Goal: Communication & Community: Answer question/provide support

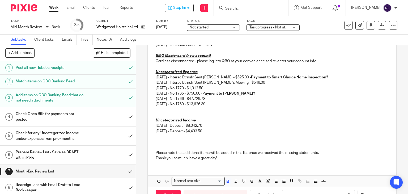
scroll to position [286, 0]
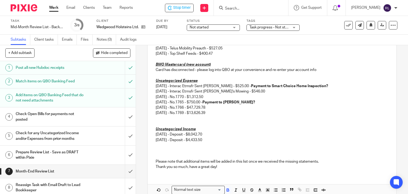
click at [239, 86] on p "[DATE] - Interac Etrnsfr Sent [PERSON_NAME] - $525.00 - Payment to Smart Choice…" at bounding box center [272, 85] width 233 height 5
drag, startPoint x: 233, startPoint y: 85, endPoint x: 244, endPoint y: 86, distance: 10.4
click at [244, 86] on p "06/23/2025 - Interac Etrnsfr Sent Ken Smart - $525.00 - Payment to Smart Choice…" at bounding box center [272, 85] width 233 height 5
copy p "525.00"
drag, startPoint x: 239, startPoint y: 92, endPoint x: 243, endPoint y: 92, distance: 4.0
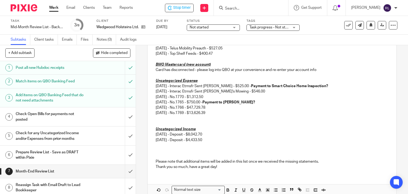
click at [239, 92] on p "[DATE] - Interac Etrnsfr Sent [PERSON_NAME]'s Mowing - $546.00" at bounding box center [272, 91] width 233 height 5
click at [246, 92] on p "[DATE] - Interac Etrnsfr Sent [PERSON_NAME]'s Mowing - $546.00" at bounding box center [272, 91] width 233 height 5
click at [246, 91] on p "[DATE] - Interac Etrnsfr Sent [PERSON_NAME]'s Mowing - $546.00" at bounding box center [272, 91] width 233 height 5
copy p "546.00"
drag, startPoint x: 248, startPoint y: 87, endPoint x: 327, endPoint y: 84, distance: 79.2
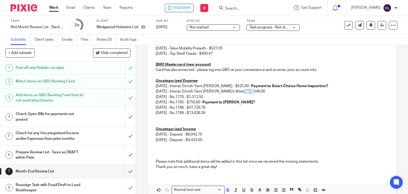
click at [327, 84] on p "06/23/2025 - Interac Etrnsfr Sent Ken Smart - $525.00 - Payment to Smart Choice…" at bounding box center [272, 85] width 233 height 5
drag, startPoint x: 211, startPoint y: 102, endPoint x: 273, endPoint y: 101, distance: 62.7
click at [273, 101] on p "07/02/2025 - No.1765 - $750.00 - Payment to Stephan Bundschuh?" at bounding box center [272, 102] width 233 height 5
drag, startPoint x: 225, startPoint y: 99, endPoint x: 231, endPoint y: 97, distance: 5.8
click at [225, 99] on p "06/26/2025 - No.1770 - $1,312.50" at bounding box center [272, 96] width 233 height 5
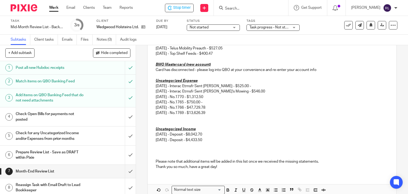
click at [206, 97] on p "06/26/2025 - No.1770 - $1,312.50" at bounding box center [272, 96] width 233 height 5
click at [224, 115] on p "07/07/2025 - No.1769 - $13,626.39" at bounding box center [272, 112] width 233 height 5
click at [244, 133] on p "[DATE] - Deposit - $8,042.70" at bounding box center [272, 134] width 233 height 5
click at [207, 109] on p "[DATE] - No.1766 - $47,729.78" at bounding box center [272, 107] width 233 height 5
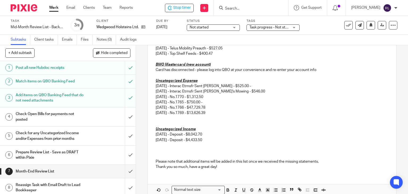
drag, startPoint x: 197, startPoint y: 114, endPoint x: 219, endPoint y: 115, distance: 22.4
click at [219, 115] on p "[DATE] - No.1769 - $13,626.39" at bounding box center [272, 112] width 233 height 5
copy p "13,626.39"
click at [196, 134] on p "[DATE] - Deposit - $8,042.70" at bounding box center [272, 134] width 233 height 5
drag, startPoint x: 196, startPoint y: 134, endPoint x: 212, endPoint y: 134, distance: 15.9
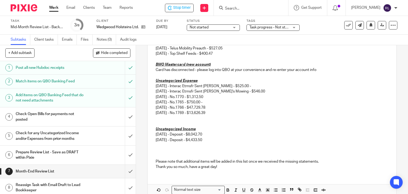
click at [212, 134] on p "[DATE] - Deposit - $8,042.70" at bounding box center [272, 134] width 233 height 5
copy p "8,042.70"
drag, startPoint x: 211, startPoint y: 144, endPoint x: 204, endPoint y: 141, distance: 7.4
click at [211, 144] on p at bounding box center [272, 145] width 233 height 5
drag, startPoint x: 196, startPoint y: 141, endPoint x: 213, endPoint y: 141, distance: 16.5
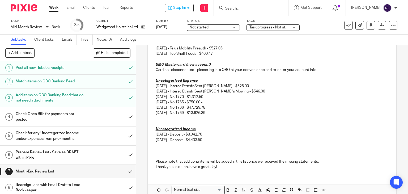
click at [213, 141] on p "[DATE] - Deposit - $4,433.50" at bounding box center [272, 139] width 233 height 5
copy p "4,433.50"
click at [293, 137] on p "[DATE] - Deposit - $4,433.50" at bounding box center [272, 139] width 233 height 5
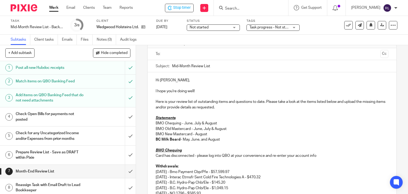
scroll to position [80, 0]
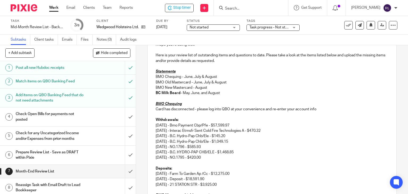
click at [188, 121] on p "Withdrawals: 07/18/2025 - Bmo Payment Cbp/Pfe - $57,599.97 07/18/2025 - Interac…" at bounding box center [272, 125] width 233 height 16
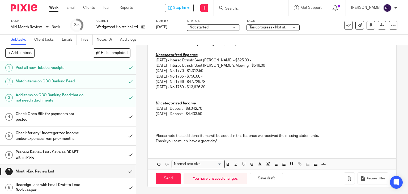
scroll to position [350, 0]
drag, startPoint x: 155, startPoint y: 59, endPoint x: 218, endPoint y: 84, distance: 68.0
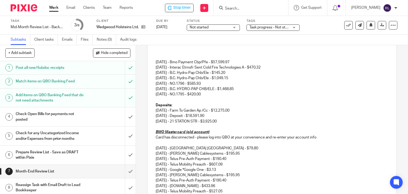
scroll to position [111, 0]
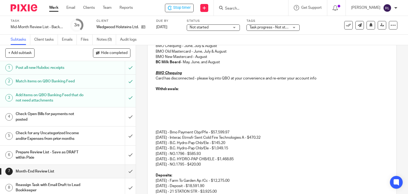
click at [157, 93] on p at bounding box center [272, 94] width 233 height 5
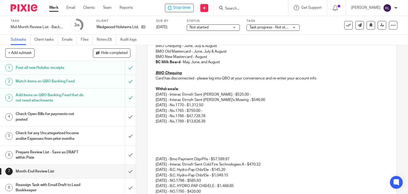
click at [156, 154] on p "07/18/2025 - Bmo Payment Cbp/Pfe - $57,599.97 07/18/2025 - Interac Etrnsfr Sent…" at bounding box center [272, 159] width 233 height 16
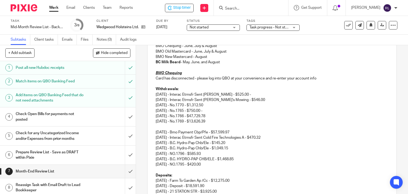
click at [153, 132] on div "Hi Ridley, I hope you're doing well! Here is your review list of outstanding it…" at bounding box center [272, 177] width 249 height 365
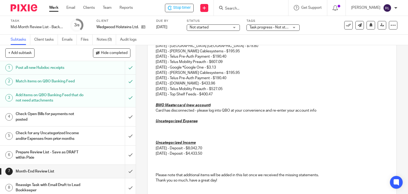
scroll to position [265, 0]
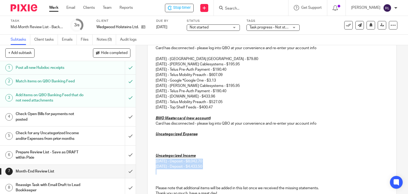
drag, startPoint x: 213, startPoint y: 170, endPoint x: 153, endPoint y: 160, distance: 60.3
click at [153, 160] on div "Hi Ridley, I hope you're doing well! Here is your review list of outstanding it…" at bounding box center [272, 20] width 249 height 359
copy div "06/26/2025 - Deposit - $8,042.70 07/04/2025 - Deposit - $4,433.50"
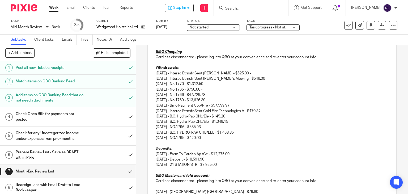
scroll to position [132, 0]
click at [175, 148] on p "Deposits:" at bounding box center [272, 148] width 233 height 5
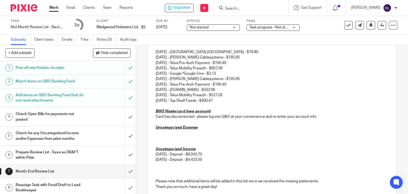
scroll to position [291, 0]
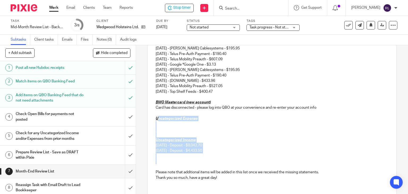
drag, startPoint x: 217, startPoint y: 159, endPoint x: 156, endPoint y: 118, distance: 74.1
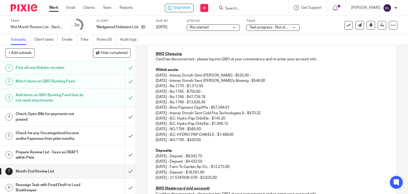
scroll to position [133, 0]
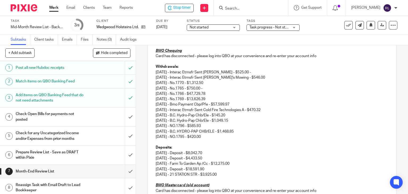
click at [259, 70] on p "06/23/2025 - Interac Etrnsfr Sent Ken Smart - $525.00 -" at bounding box center [272, 72] width 233 height 5
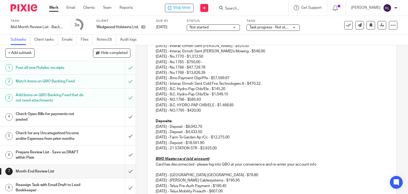
scroll to position [159, 0]
click at [217, 110] on p "[DATE] - NO.1795 - $420.00" at bounding box center [272, 110] width 233 height 5
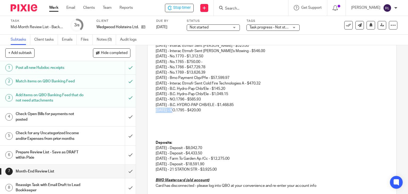
copy p "08/12/2025"
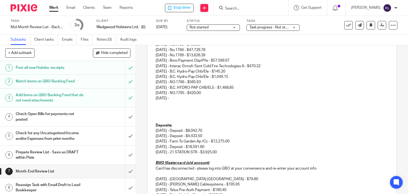
scroll to position [186, 0]
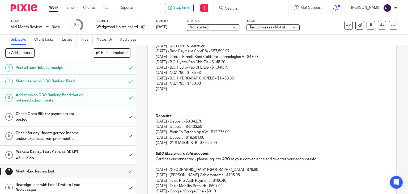
click at [220, 124] on p "[DATE] - Deposit - $4,433.50" at bounding box center [272, 126] width 233 height 5
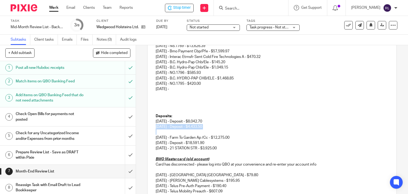
click at [154, 129] on div "Hi Ridley, I hope you're doing well! Here is your review list of outstanding it…" at bounding box center [272, 93] width 249 height 349
click at [157, 131] on p at bounding box center [272, 131] width 233 height 5
click at [156, 133] on p "7/17/2025" at bounding box center [272, 131] width 233 height 5
click at [156, 132] on p "7/17/2025" at bounding box center [272, 131] width 233 height 5
click at [182, 129] on p "07/17/2025" at bounding box center [272, 131] width 233 height 5
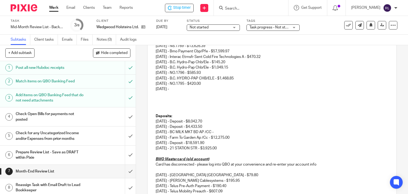
drag, startPoint x: 241, startPoint y: 131, endPoint x: 232, endPoint y: 128, distance: 8.9
click at [241, 131] on p "07/17/2025 - BC MILK MKT BD AP /CC -" at bounding box center [272, 131] width 233 height 5
click at [217, 149] on p "[DATE] - 21 STATION STR - $3,925.00" at bounding box center [272, 148] width 233 height 5
click at [229, 149] on p "[DATE] - 21 STATION STR - $3,925.00" at bounding box center [272, 148] width 233 height 5
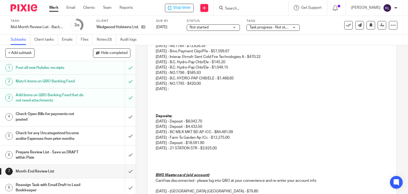
click at [156, 154] on p at bounding box center [272, 153] width 233 height 5
click at [156, 153] on p "8/19/2025" at bounding box center [272, 153] width 233 height 5
click at [156, 154] on p "8/19/2025" at bounding box center [272, 153] width 233 height 5
click at [194, 152] on p "08/19/2025 -" at bounding box center [272, 153] width 233 height 5
click at [203, 152] on p "08/19/2025 - DEPOSIT" at bounding box center [272, 153] width 233 height 5
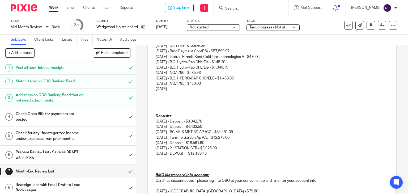
click at [177, 90] on p "08/18/2025 -" at bounding box center [272, 88] width 233 height 5
drag, startPoint x: 178, startPoint y: 89, endPoint x: 154, endPoint y: 89, distance: 23.9
click at [154, 89] on div "Hi Ridley, I hope you're doing well! Here is your review list of outstanding it…" at bounding box center [272, 101] width 249 height 365
click at [153, 89] on div "Hi Ridley, I hope you're doing well! Here is your review list of outstanding it…" at bounding box center [272, 101] width 249 height 365
click at [206, 89] on p "08/25/2025 -" at bounding box center [272, 88] width 233 height 5
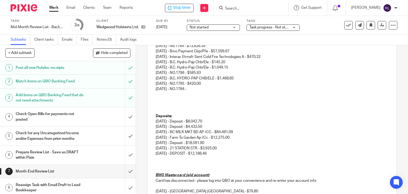
click at [200, 89] on p "08/25/2025 - NO.1784 -" at bounding box center [272, 88] width 233 height 5
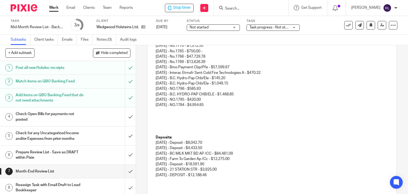
scroll to position [213, 0]
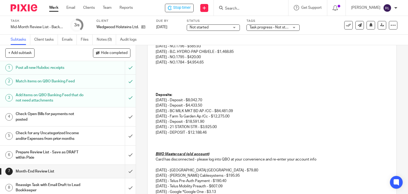
click at [226, 66] on p at bounding box center [272, 67] width 233 height 5
click at [219, 62] on p "[DATE] - NO.1784 - $4,954.65" at bounding box center [272, 62] width 233 height 5
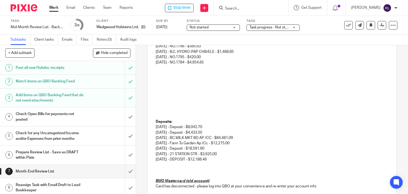
click at [163, 69] on p at bounding box center [272, 67] width 233 height 5
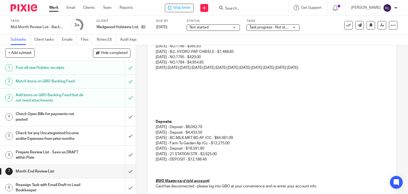
click at [172, 69] on p "8/29/2025 8/29/2025 9/3/2025 9/5/2025 9/8/2025 9/8/2025 9/8/2025 9/15/2025 9/15…" at bounding box center [272, 67] width 233 height 5
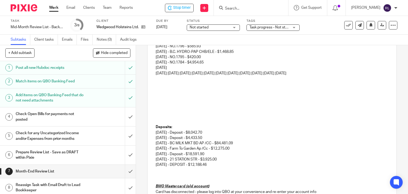
click at [173, 73] on p "8/29/2025 9/3/2025 9/5/2025 9/8/2025 9/8/2025 9/8/2025 9/15/2025 9/15/2025 9/15…" at bounding box center [272, 73] width 233 height 5
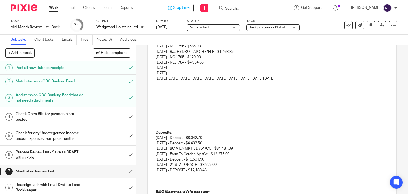
click at [171, 78] on p "9/3/2025 9/5/2025 9/8/2025 9/8/2025 9/8/2025 9/15/2025 9/15/2025 9/15/2025 9/15…" at bounding box center [272, 78] width 233 height 5
click at [172, 78] on p "9/3/2025 9/5/2025 9/8/2025 9/8/2025 9/8/2025 9/15/2025 9/15/2025 9/15/2025 9/15…" at bounding box center [272, 78] width 233 height 5
click at [171, 78] on p "9/3/2025 9/5/2025 9/8/2025 9/8/2025 9/8/2025 9/15/2025 9/15/2025 9/15/2025 9/15…" at bounding box center [272, 78] width 233 height 5
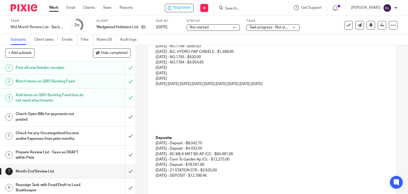
click at [171, 84] on p "9/5/2025 9/8/2025 9/8/2025 9/8/2025 9/15/2025 9/15/2025 9/15/2025 9/15/2025 9/1…" at bounding box center [272, 83] width 233 height 5
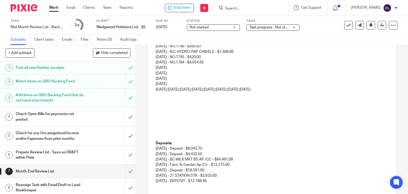
click at [171, 90] on p "9/8/2025 9/8/2025 9/8/2025 9/15/2025 9/15/2025 9/15/2025 9/15/2025 9/15/2025" at bounding box center [272, 89] width 233 height 5
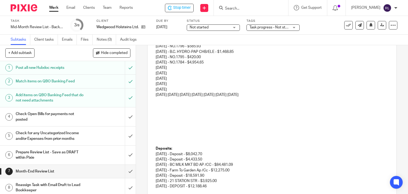
click at [171, 95] on p "9/8/2025 9/8/2025 9/15/2025 9/15/2025 9/15/2025 9/15/2025 9/15/2025" at bounding box center [272, 94] width 233 height 5
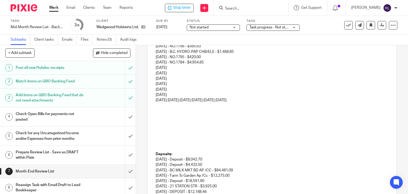
click at [171, 100] on p "9/8/2025 9/15/2025 9/15/2025 9/15/2025 9/15/2025 9/15/2025" at bounding box center [272, 100] width 233 height 5
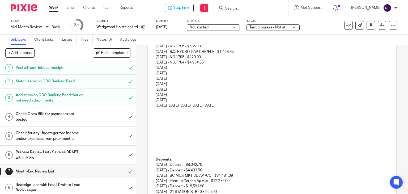
click at [173, 106] on p "9/15/2025 9/15/2025 9/15/2025 9/15/2025 9/15/2025" at bounding box center [272, 105] width 233 height 5
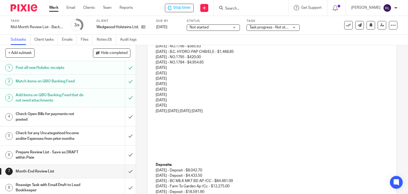
click at [173, 110] on p "9/15/2025 9/15/2025 9/15/2025 9/15/2025" at bounding box center [272, 110] width 233 height 5
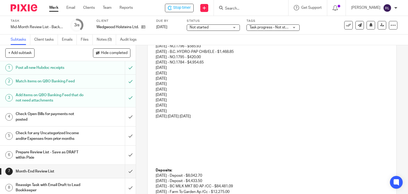
click at [173, 116] on p "9/15/2025 9/15/2025 9/15/2025" at bounding box center [272, 116] width 233 height 5
click at [173, 121] on p "9/15/2025 9/15/2025" at bounding box center [272, 121] width 233 height 5
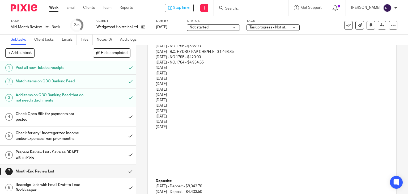
click at [188, 89] on p "9/8/2025" at bounding box center [272, 89] width 233 height 5
click at [153, 73] on div "Hi Ridley, I hope you're doing well! Here is your review list of outstanding it…" at bounding box center [272, 121] width 249 height 456
click at [156, 79] on p "9/3/2025" at bounding box center [272, 78] width 233 height 5
click at [158, 78] on p "09/3/2025" at bounding box center [272, 78] width 233 height 5
click at [159, 79] on p "09/3/2025" at bounding box center [272, 78] width 233 height 5
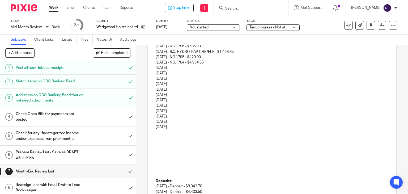
click at [156, 82] on p "9/5/2025" at bounding box center [272, 83] width 233 height 5
click at [159, 83] on p "09/5/2025" at bounding box center [272, 83] width 233 height 5
click at [156, 89] on p "9/8/2025" at bounding box center [272, 89] width 233 height 5
click at [159, 89] on p "09/8/2025" at bounding box center [272, 89] width 233 height 5
click at [153, 95] on div "Hi Ridley, I hope you're doing well! Here is your review list of outstanding it…" at bounding box center [272, 121] width 249 height 456
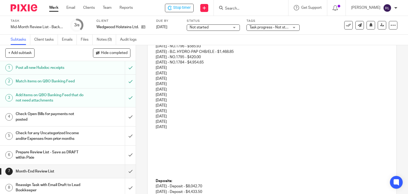
click at [158, 95] on p "09/8/2025" at bounding box center [272, 94] width 233 height 5
click at [160, 95] on p "09/8/2025" at bounding box center [272, 94] width 233 height 5
click at [156, 100] on p "9/8/2025" at bounding box center [272, 100] width 233 height 5
click at [160, 100] on p "09/8/2025" at bounding box center [272, 100] width 233 height 5
click at [156, 106] on p "9/15/2025" at bounding box center [272, 105] width 233 height 5
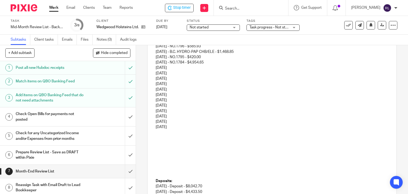
click at [156, 111] on p "9/15/2025" at bounding box center [272, 110] width 233 height 5
click at [156, 116] on p "9/15/2025" at bounding box center [272, 116] width 233 height 5
click at [153, 116] on div "Hi Ridley, I hope you're doing well! Here is your review list of outstanding it…" at bounding box center [272, 121] width 249 height 456
click at [156, 121] on p "9/15/2025" at bounding box center [272, 121] width 233 height 5
click at [156, 127] on p "9/15/2025" at bounding box center [272, 126] width 233 height 5
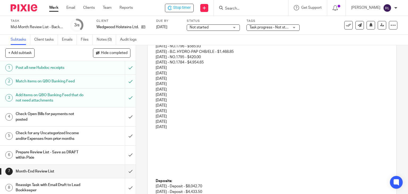
click at [154, 66] on div "Hi Ridley, I hope you're doing well! Here is your review list of outstanding it…" at bounding box center [272, 121] width 249 height 456
click at [189, 71] on p "08/29/2025" at bounding box center [272, 73] width 233 height 5
click at [178, 69] on p "08/29/2025" at bounding box center [272, 67] width 233 height 5
click at [216, 67] on p "08/29/2025 - RAMSAY LAMPMAN -" at bounding box center [272, 67] width 233 height 5
click at [192, 74] on p "08/29/2025" at bounding box center [272, 73] width 233 height 5
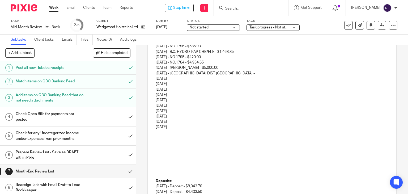
click at [233, 72] on p "08/29/2025 - SAANICH DIST TX -" at bounding box center [272, 73] width 233 height 5
click at [181, 78] on p "09/03/2025" at bounding box center [272, 78] width 233 height 5
click at [182, 77] on p "09/03/2025 -" at bounding box center [272, 78] width 233 height 5
click at [204, 82] on p "09/05/2025" at bounding box center [272, 83] width 233 height 5
click at [205, 78] on p "09/03/2025 - NO.1798" at bounding box center [272, 78] width 233 height 5
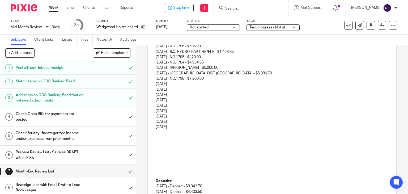
drag, startPoint x: 179, startPoint y: 78, endPoint x: 180, endPoint y: 83, distance: 4.9
click at [179, 78] on p "[DATE] - NO.1798 - $7,200.00" at bounding box center [272, 78] width 233 height 5
click at [182, 84] on p "09/05/2025" at bounding box center [272, 83] width 233 height 5
click at [202, 86] on p "09/05/2025 - NO.1771 -" at bounding box center [272, 83] width 233 height 5
click at [186, 87] on p "09/08/2025" at bounding box center [272, 89] width 233 height 5
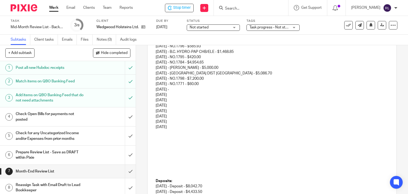
click at [180, 87] on p "09/08/2025 -" at bounding box center [272, 89] width 233 height 5
click at [237, 89] on p "09/08/2025 - B.C. HYDRO-PAP BPY/FAC -" at bounding box center [272, 89] width 233 height 5
click at [187, 93] on p "09/08/2025" at bounding box center [272, 94] width 233 height 5
click at [202, 93] on p "09/08/2025 - NO.1820" at bounding box center [272, 94] width 233 height 5
click at [190, 99] on p "09/08/2025" at bounding box center [272, 100] width 233 height 5
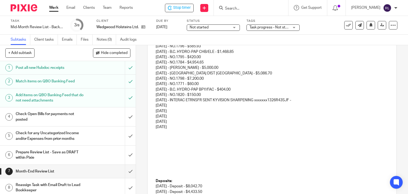
click at [313, 103] on p "09/15/2025" at bounding box center [272, 105] width 233 height 5
click at [305, 101] on p "09/08/2025 - INTERAC ETRNSFR SENT KYVISION SHARPENING xxxxxxx1326R43SJF -" at bounding box center [272, 100] width 233 height 5
click at [195, 102] on p "[DATE] - INTERAC ETRNSFR SENT KYVISION SHARPENING xxxxxxx1326R43SJF - $325.50" at bounding box center [272, 100] width 233 height 5
click at [180, 104] on p "09/15/2025" at bounding box center [272, 105] width 233 height 5
click at [177, 112] on p "09/15/2025" at bounding box center [272, 110] width 233 height 5
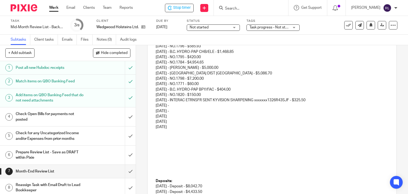
click at [181, 115] on p "09/15/2025" at bounding box center [272, 116] width 233 height 5
click at [177, 122] on p "09/15/2025" at bounding box center [272, 121] width 233 height 5
click at [178, 126] on p "09/15/2025" at bounding box center [272, 126] width 233 height 5
click at [190, 108] on p "09/15/2025 -" at bounding box center [272, 110] width 233 height 5
click at [184, 103] on p "09/15/2025 -" at bounding box center [272, 105] width 233 height 5
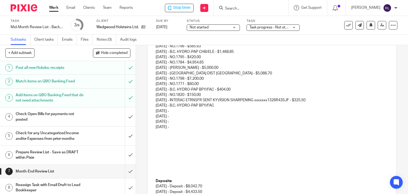
click at [182, 111] on p "09/15/2025 -" at bounding box center [272, 110] width 233 height 5
click at [197, 122] on p "09/15/2025 -" at bounding box center [272, 121] width 233 height 5
click at [185, 116] on p "09/15/2025 -" at bounding box center [272, 116] width 233 height 5
click at [190, 121] on p "09/15/2025 -" at bounding box center [272, 121] width 233 height 5
drag, startPoint x: 196, startPoint y: 124, endPoint x: 187, endPoint y: 127, distance: 9.2
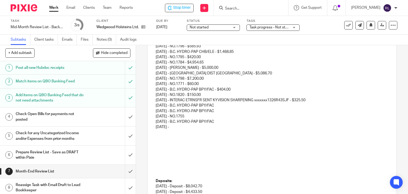
click at [196, 124] on p "09/15/2025 - B.C. HYDRO-PAP BPY/FAC" at bounding box center [272, 121] width 233 height 5
click at [182, 128] on p "09/15/2025 -" at bounding box center [272, 126] width 233 height 5
click at [224, 104] on p "09/15/2025 - B.C. HYDRO-PAP BPY/FAC" at bounding box center [272, 105] width 233 height 5
click at [235, 104] on p "09/15/2025 - B.C. HYDRO-PAP BPY/FAC -" at bounding box center [272, 105] width 233 height 5
click at [236, 110] on p "09/15/2025 - B.C. HYDRO-PAP BPY/FAC" at bounding box center [272, 110] width 233 height 5
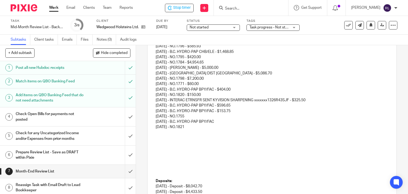
click at [213, 117] on p "09/15/2025 - NO.1755" at bounding box center [272, 116] width 233 height 5
click at [206, 116] on p "09/15/2025 - NO.1755 -" at bounding box center [272, 116] width 233 height 5
click at [232, 120] on p "09/15/2025 - B.C. HYDRO-PAP BPY/FAC" at bounding box center [272, 121] width 233 height 5
click at [228, 119] on p "09/15/2025 - B.C. HYDRO-PAP BPY/FAC -" at bounding box center [272, 121] width 233 height 5
click at [195, 129] on p "09/15/2025 - NO.1821" at bounding box center [272, 126] width 233 height 5
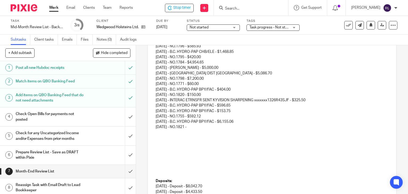
click at [216, 127] on p "09/15/2025 - NO.1821 -" at bounding box center [272, 126] width 233 height 5
click at [159, 170] on p at bounding box center [272, 170] width 233 height 5
drag, startPoint x: 148, startPoint y: 171, endPoint x: 151, endPoint y: 171, distance: 2.9
click at [149, 171] on div "Hi Ridley, I hope you're doing well! Here is your review list of outstanding it…" at bounding box center [272, 121] width 249 height 456
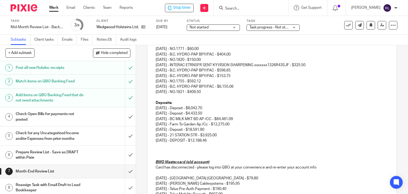
scroll to position [292, 0]
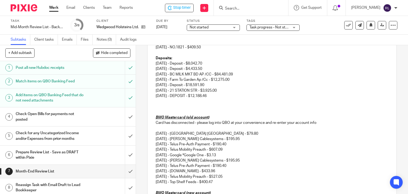
click at [148, 102] on div "Hi Ridley, I hope you're doing well! Here is your review list of outstanding it…" at bounding box center [272, 19] width 249 height 413
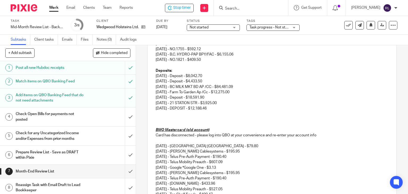
scroll to position [319, 0]
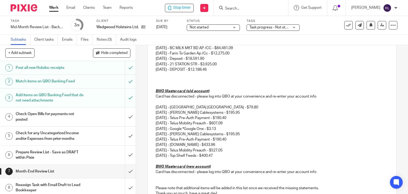
click at [222, 71] on p "[DATE] - DEPOSIT - $12,188.46" at bounding box center [272, 69] width 233 height 5
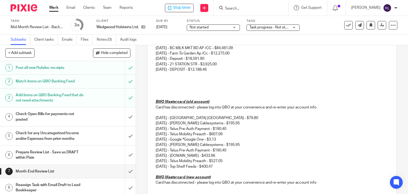
click at [157, 74] on p at bounding box center [272, 74] width 233 height 5
click at [172, 75] on p "8/29/2025 9/2/2025" at bounding box center [272, 74] width 233 height 5
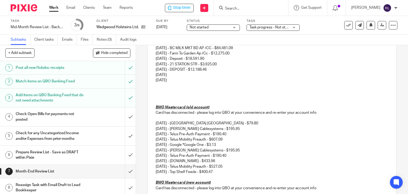
click at [175, 92] on p at bounding box center [272, 91] width 233 height 5
click at [153, 81] on div "Hi Ridley, I hope you're doing well! Here is your review list of outstanding it…" at bounding box center [272, 2] width 249 height 430
click at [156, 83] on p at bounding box center [272, 85] width 233 height 5
click at [214, 87] on p at bounding box center [272, 85] width 233 height 5
click at [164, 89] on p at bounding box center [272, 91] width 233 height 5
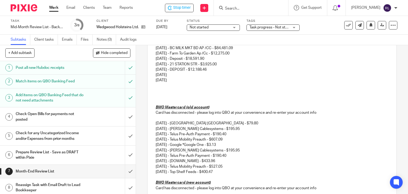
click at [158, 83] on p at bounding box center [272, 85] width 233 height 5
click at [157, 90] on p at bounding box center [272, 91] width 233 height 5
click at [180, 76] on p "8/29/2025" at bounding box center [272, 74] width 233 height 5
click at [205, 71] on p "[DATE] - DEPOSIT - $12,188.46" at bounding box center [272, 69] width 233 height 5
click at [197, 74] on p "8/29/2025" at bounding box center [272, 74] width 233 height 5
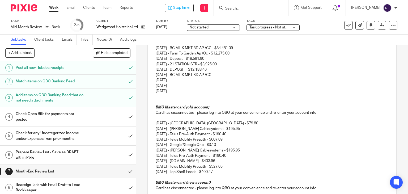
click at [214, 74] on p "8/29/2025 - BC MILK MKT BD AP /CC" at bounding box center [272, 74] width 233 height 5
click at [220, 73] on p "8/29/2025 - BC MILK MKT BD AP /CC" at bounding box center [272, 74] width 233 height 5
click at [153, 74] on div "Hi Ridley, I hope you're doing well! Here is your review list of outstanding it…" at bounding box center [272, 2] width 249 height 430
click at [154, 81] on div "Hi Ridley, I hope you're doing well! Here is your review list of outstanding it…" at bounding box center [272, 2] width 249 height 430
click at [159, 80] on p "09/2/2025" at bounding box center [272, 80] width 233 height 5
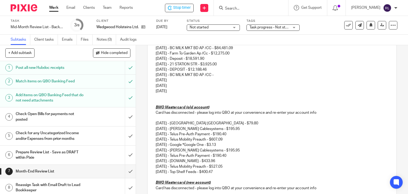
click at [156, 85] on p "9/5/2025" at bounding box center [272, 85] width 233 height 5
click at [159, 85] on p "09/5/2025" at bounding box center [272, 85] width 233 height 5
click at [156, 91] on p "9/11/2025" at bounding box center [272, 91] width 233 height 5
click at [178, 79] on p "09/02/2025" at bounding box center [272, 80] width 233 height 5
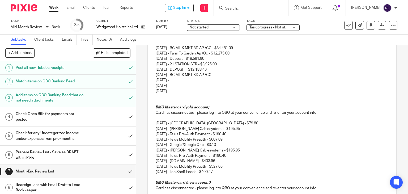
click at [179, 89] on p "09/11/2025" at bounding box center [272, 91] width 233 height 5
click at [179, 84] on p "09/05/2025" at bounding box center [272, 85] width 233 height 5
click at [180, 93] on p "09/11/2025" at bounding box center [272, 91] width 233 height 5
click at [230, 75] on p "08/29/2025 - BC MILK MKT BD AP /CC -" at bounding box center [272, 74] width 233 height 5
click at [201, 83] on p "09/05/2025 -" at bounding box center [272, 85] width 233 height 5
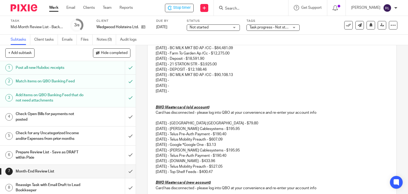
click at [186, 79] on p "09/02/2025 -" at bounding box center [272, 80] width 233 height 5
click at [200, 90] on p "09/11/2025 -" at bounding box center [272, 91] width 233 height 5
click at [184, 83] on p "09/05/2025 -" at bounding box center [272, 85] width 233 height 5
drag, startPoint x: 202, startPoint y: 94, endPoint x: 198, endPoint y: 94, distance: 3.5
click at [201, 94] on p at bounding box center [272, 96] width 233 height 5
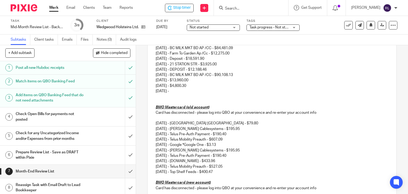
click at [182, 90] on p "09/11/2025 -" at bounding box center [272, 91] width 233 height 5
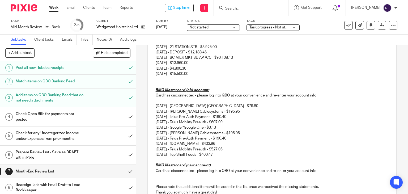
scroll to position [345, 0]
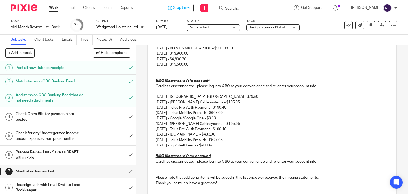
click at [258, 125] on p "06/16/2025 - Jersey Canada - $79.80 06/20/2025 - Shaw Cablesystems - $195.95 06…" at bounding box center [272, 121] width 233 height 54
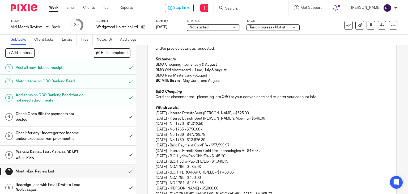
scroll to position [26, 0]
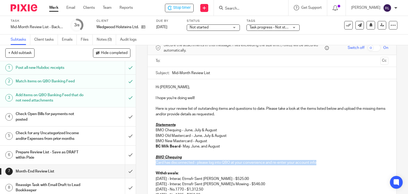
drag, startPoint x: 305, startPoint y: 162, endPoint x: 155, endPoint y: 164, distance: 150.2
click at [156, 164] on p "Card has disconnected - please log into QBO at your convenience and re-enter yo…" at bounding box center [272, 162] width 233 height 5
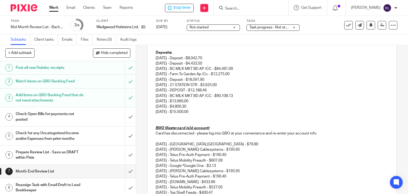
scroll to position [345, 0]
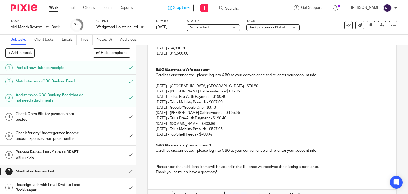
drag, startPoint x: 200, startPoint y: 70, endPoint x: 192, endPoint y: 71, distance: 7.7
click at [200, 70] on u "BMO Mastercard (old account)" at bounding box center [183, 70] width 54 height 4
drag, startPoint x: 183, startPoint y: 70, endPoint x: 210, endPoint y: 68, distance: 27.1
click at [210, 68] on p "BMO Mastercard (old account)" at bounding box center [272, 69] width 233 height 5
click at [214, 128] on p "06/16/2025 - Jersey Canada - $79.80 06/20/2025 - Shaw Cablesystems - $195.95 06…" at bounding box center [272, 110] width 233 height 54
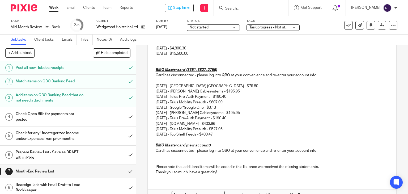
drag, startPoint x: 230, startPoint y: 135, endPoint x: 155, endPoint y: 85, distance: 89.8
click at [156, 85] on p "06/16/2025 - Jersey Canada - $79.80 06/20/2025 - Shaw Cablesystems - $195.95 06…" at bounding box center [272, 110] width 233 height 54
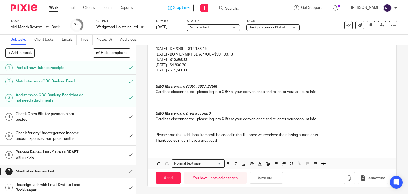
drag, startPoint x: 200, startPoint y: 104, endPoint x: 204, endPoint y: 102, distance: 4.9
click at [204, 102] on p at bounding box center [272, 102] width 233 height 5
drag, startPoint x: 322, startPoint y: 91, endPoint x: 173, endPoint y: 95, distance: 150.0
click at [157, 100] on p at bounding box center [272, 102] width 233 height 5
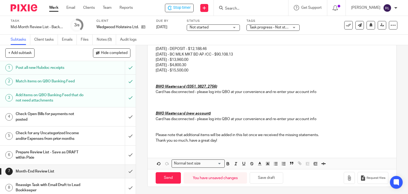
click at [156, 97] on p at bounding box center [272, 97] width 233 height 5
click at [173, 97] on p "8/18/2025 8/20/2025 8/22/2025 8/26/2025 8/28/2025" at bounding box center [272, 97] width 233 height 5
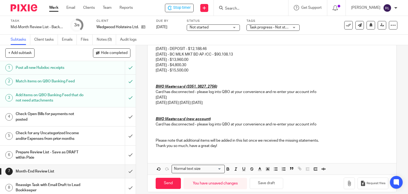
scroll to position [334, 0]
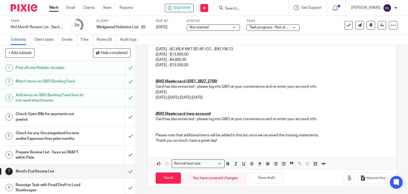
click at [174, 96] on p "8/20/2025 8/22/2025 8/26/2025 8/28/2025" at bounding box center [272, 97] width 233 height 5
click at [173, 97] on p "8/20/2025 8/22/2025 8/26/2025 8/28/2025" at bounding box center [272, 97] width 233 height 5
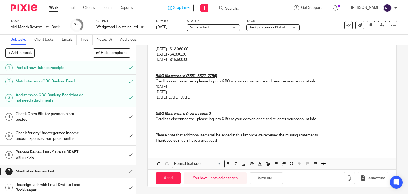
click at [173, 97] on p "8/22/2025 8/26/2025 8/28/2025" at bounding box center [272, 97] width 233 height 5
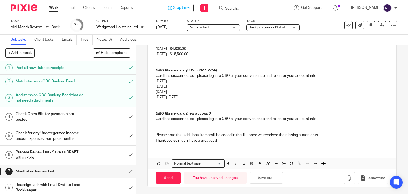
click at [173, 97] on p "8/26/2025 8/28/2025" at bounding box center [272, 97] width 233 height 5
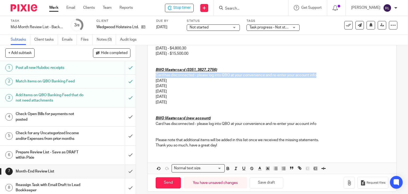
drag, startPoint x: 314, startPoint y: 75, endPoint x: 152, endPoint y: 77, distance: 162.2
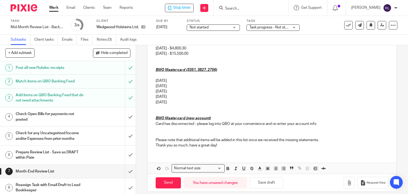
scroll to position [345, 0]
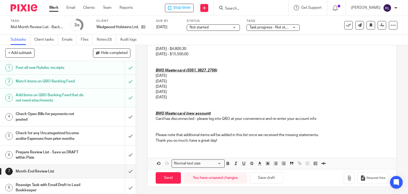
click at [156, 76] on p "8/18/2025" at bounding box center [272, 75] width 233 height 5
click at [156, 90] on p "8/26/2025" at bounding box center [272, 91] width 233 height 5
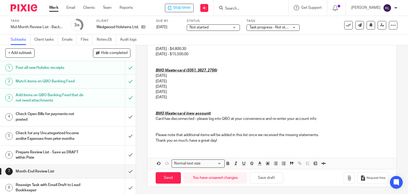
click at [156, 96] on p "8/28/2025" at bounding box center [272, 97] width 233 height 5
click at [175, 77] on p "08/18/2025" at bounding box center [272, 75] width 233 height 5
click at [175, 78] on p "08/18/2025 -" at bounding box center [272, 75] width 233 height 5
click at [178, 81] on p "08/20/2025" at bounding box center [272, 81] width 233 height 5
click at [179, 86] on p "08/22/2025" at bounding box center [272, 86] width 233 height 5
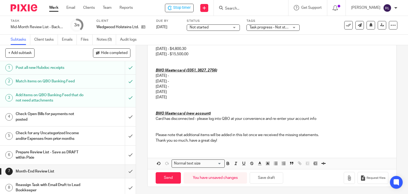
click at [179, 93] on p "08/26/2025" at bounding box center [272, 91] width 233 height 5
click at [179, 99] on p "08/28/2025" at bounding box center [272, 97] width 233 height 5
click at [174, 98] on p "08/28/2025-" at bounding box center [272, 97] width 233 height 5
click at [180, 78] on p "08/18/2025 -" at bounding box center [272, 75] width 233 height 5
click at [179, 81] on p "08/20/2025 -" at bounding box center [272, 81] width 233 height 5
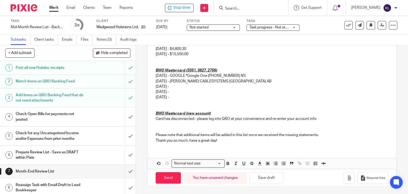
click at [181, 86] on p "08/22/2025 -" at bounding box center [272, 86] width 233 height 5
click at [191, 92] on p "08/26/2025 -" at bounding box center [272, 91] width 233 height 5
click at [200, 96] on p "08/28/2025 -" at bounding box center [272, 97] width 233 height 5
click at [259, 70] on p "BMO Mastercard (3351, 3827, 2756)" at bounding box center [272, 70] width 233 height 5
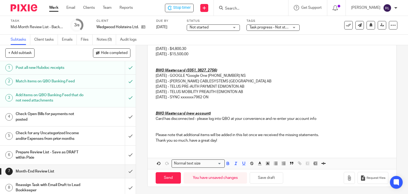
click at [256, 74] on p "08/18/2025 - GOOGLE *Google One 650-253-0000 NS" at bounding box center [272, 75] width 233 height 5
click at [249, 81] on p "08/20/2025 - SHAW CABLESYSTEMS CALGARY AB" at bounding box center [272, 81] width 233 height 5
click at [261, 85] on p "08/22/2025 - TELUS PRE-AUTH PAYMENT EDMONTON AB" at bounding box center [272, 86] width 233 height 5
drag, startPoint x: 257, startPoint y: 86, endPoint x: 255, endPoint y: 90, distance: 3.8
click at [257, 86] on p "[DATE] - TELUS PRE-AUTH PAYMENT EDMONTON AB - $190.40" at bounding box center [272, 86] width 233 height 5
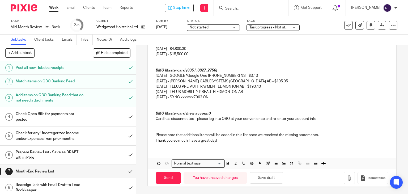
click at [255, 90] on p "08/26/2025 - TELUS MOBILITY PREAUTH EDMONTON AB" at bounding box center [272, 91] width 233 height 5
click at [222, 101] on p at bounding box center [272, 102] width 233 height 5
click at [227, 98] on p "08/28/2025 - SYNC xxxxxxx7962 ON" at bounding box center [272, 97] width 233 height 5
drag, startPoint x: 186, startPoint y: 113, endPoint x: 208, endPoint y: 114, distance: 21.6
click at [208, 114] on u "BMO Mastercard (new account)" at bounding box center [183, 114] width 55 height 4
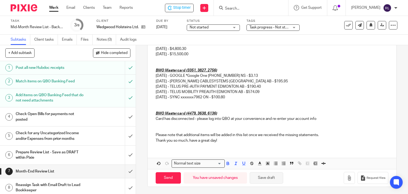
click at [266, 176] on button "Save draft" at bounding box center [266, 177] width 33 height 11
click at [307, 122] on p at bounding box center [272, 124] width 233 height 5
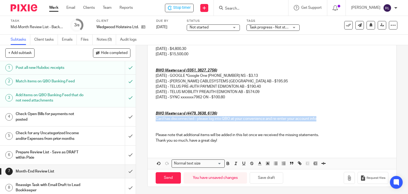
drag, startPoint x: 318, startPoint y: 118, endPoint x: 155, endPoint y: 121, distance: 162.4
click at [156, 121] on p "Card has disconnected - please log into QBO at your convenience and re-enter yo…" at bounding box center [272, 118] width 233 height 5
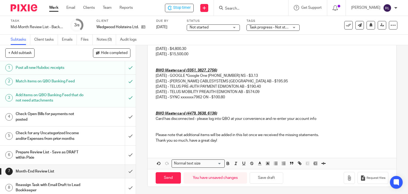
click at [156, 124] on p at bounding box center [272, 124] width 233 height 5
click at [173, 125] on p "6/30/2025 7/1/2025 7/2/2025 7/3/2025 7/3/2025 7/4/2025 7/7/2025 7/20/2025 7/23/…" at bounding box center [272, 124] width 233 height 5
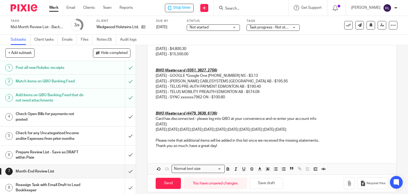
click at [171, 129] on p "7/1/2025 7/2/2025 7/3/2025 7/3/2025 7/4/2025 7/7/2025 7/20/2025 7/23/2025 7/25/…" at bounding box center [272, 129] width 233 height 5
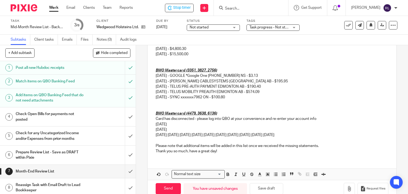
click at [171, 135] on p "7/2/2025 7/3/2025 7/3/2025 7/4/2025 7/7/2025 7/20/2025 7/23/2025 7/25/2025 7/25…" at bounding box center [272, 134] width 233 height 5
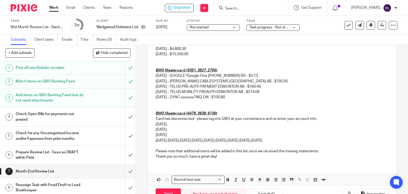
click at [171, 140] on p "7/3/2025 7/3/2025 7/4/2025 7/7/2025 7/20/2025 7/23/2025 7/25/2025 7/25/2025 7/2…" at bounding box center [272, 140] width 233 height 5
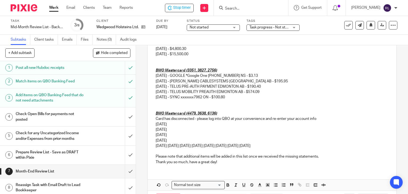
click at [171, 145] on p "7/3/2025 7/4/2025 7/7/2025 7/20/2025 7/23/2025 7/25/2025 7/25/2025 7/26/2025" at bounding box center [272, 145] width 233 height 5
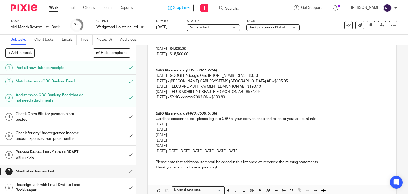
click at [171, 150] on p "7/4/2025 7/7/2025 7/20/2025 7/23/2025 7/25/2025 7/25/2025 7/26/2025" at bounding box center [272, 151] width 233 height 5
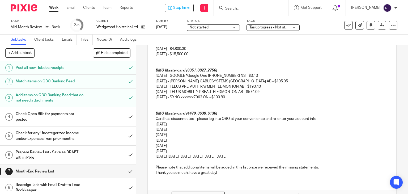
click at [171, 155] on p "7/7/2025 7/20/2025 7/23/2025 7/25/2025 7/25/2025 7/26/2025" at bounding box center [272, 156] width 233 height 5
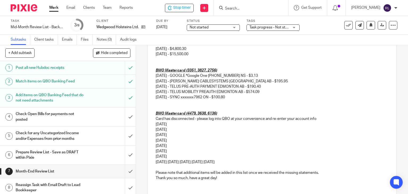
click at [173, 161] on p "7/20/2025 7/23/2025 7/25/2025 7/25/2025 7/26/2025" at bounding box center [272, 161] width 233 height 5
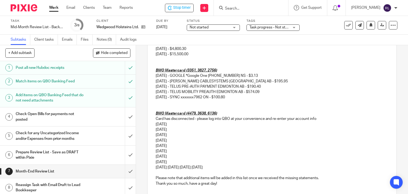
click at [174, 166] on p "7/23/2025 7/25/2025 7/25/2025 7/26/2025" at bounding box center [272, 167] width 233 height 5
click at [173, 166] on p "7/23/2025 7/25/2025 7/25/2025 7/26/2025" at bounding box center [272, 167] width 233 height 5
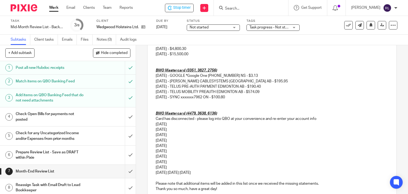
click at [173, 173] on p "7/25/2025 7/25/2025 7/26/2025" at bounding box center [272, 172] width 233 height 5
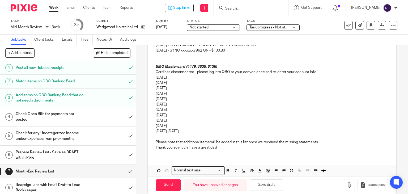
scroll to position [398, 0]
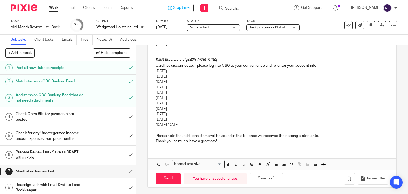
click at [173, 124] on p "7/25/2025 7/26/2025" at bounding box center [272, 124] width 233 height 5
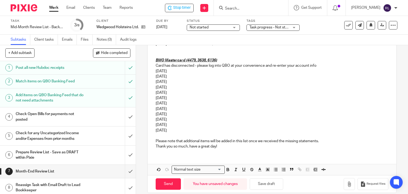
click at [156, 72] on p "6/30/2025" at bounding box center [272, 71] width 233 height 5
click at [158, 76] on p "07/1/2025" at bounding box center [272, 76] width 233 height 5
click at [160, 76] on p "07/1/2025" at bounding box center [272, 76] width 233 height 5
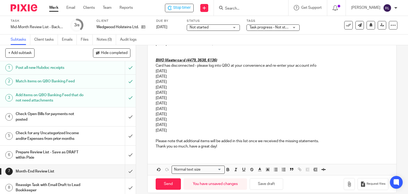
click at [156, 81] on p "7/2/2025" at bounding box center [272, 81] width 233 height 5
click at [160, 82] on p "07/2/2025" at bounding box center [272, 81] width 233 height 5
click at [156, 86] on p "7/3/2025" at bounding box center [272, 87] width 233 height 5
click at [159, 88] on p "07/3/2025" at bounding box center [272, 87] width 233 height 5
click at [156, 93] on p "7/3/2025" at bounding box center [272, 92] width 233 height 5
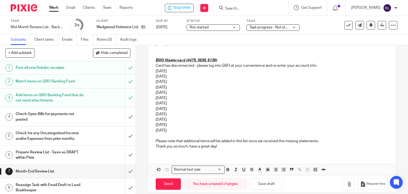
click at [160, 93] on p "07/3/2025" at bounding box center [272, 92] width 233 height 5
click at [156, 97] on p "7/4/2025" at bounding box center [272, 97] width 233 height 5
click at [159, 99] on p "07/4/2025" at bounding box center [272, 97] width 233 height 5
click at [156, 104] on p "7/7/2025" at bounding box center [272, 103] width 233 height 5
click at [160, 104] on p "07/7/2025" at bounding box center [272, 103] width 233 height 5
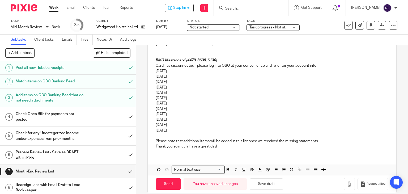
click at [156, 109] on p "7/20/2025" at bounding box center [272, 108] width 233 height 5
click at [156, 114] on p "7/23/2025" at bounding box center [272, 114] width 233 height 5
click at [156, 120] on p "7/25/2025" at bounding box center [272, 119] width 233 height 5
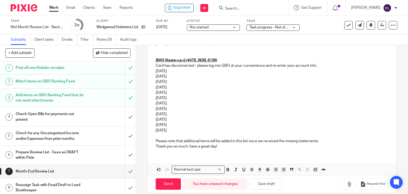
click at [156, 129] on p "7/26/2025" at bounding box center [272, 130] width 233 height 5
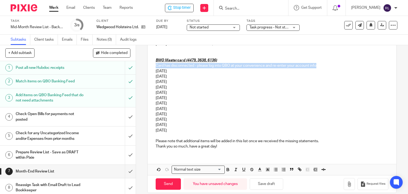
drag, startPoint x: 317, startPoint y: 65, endPoint x: 155, endPoint y: 67, distance: 162.2
click at [156, 67] on p "Card has disconnected - please log into QBO at your convenience and re-enter yo…" at bounding box center [272, 65] width 233 height 5
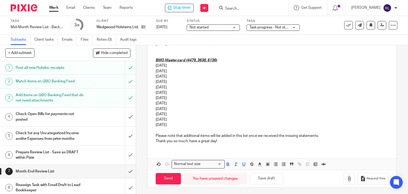
click at [186, 67] on p "06/30/2025" at bounding box center [272, 65] width 233 height 5
click at [233, 65] on p "06/30/2025 - WESTGEN ABBOTSFORD BC -" at bounding box center [272, 65] width 233 height 5
click at [177, 70] on p "07/01/2025" at bounding box center [272, 71] width 233 height 5
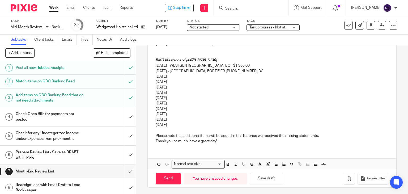
click at [258, 72] on p "07/01/2025 - GRAND VALLEY FORTIFIER 519-621-4400 BC" at bounding box center [272, 71] width 233 height 5
click at [185, 77] on p "07/02/2025" at bounding box center [272, 76] width 233 height 5
click at [255, 77] on p "07/02/2025 - HOLSTEIN CANADA BRANTFORD ON -" at bounding box center [272, 76] width 233 height 5
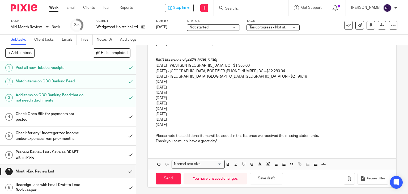
click at [179, 81] on p "07/03/2025" at bounding box center [272, 81] width 233 height 5
click at [327, 98] on p "07/07/2025" at bounding box center [272, 97] width 233 height 5
click at [252, 82] on p "07/03/2025 - TROY ELECTRIC SALES & VICTORIA BC" at bounding box center [272, 81] width 233 height 5
click at [244, 83] on p "07/03/2025 - TROY ELECTRIC SALES & VICTORIA BC $156.80" at bounding box center [272, 81] width 233 height 5
click at [184, 88] on p "07/03/2025" at bounding box center [272, 87] width 233 height 5
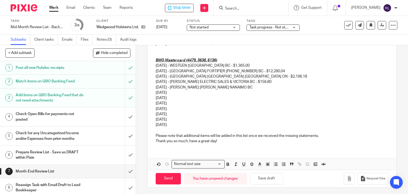
click at [180, 90] on p "07/04/2025" at bounding box center [272, 92] width 233 height 5
click at [177, 98] on p "07/07/2025" at bounding box center [272, 97] width 233 height 5
click at [176, 104] on p "07/20/2025" at bounding box center [272, 103] width 233 height 5
click at [178, 108] on p "07/23/2025" at bounding box center [272, 108] width 233 height 5
click at [177, 113] on p "07/25/2025" at bounding box center [272, 114] width 233 height 5
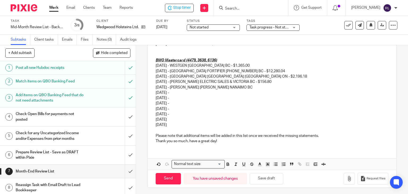
click at [177, 120] on p "07/25/2025" at bounding box center [272, 119] width 233 height 5
click at [177, 123] on p "07/26/2025" at bounding box center [272, 124] width 233 height 5
click at [186, 90] on p "07/04/2025 -" at bounding box center [272, 92] width 233 height 5
click at [209, 107] on p "07/23/2025 -" at bounding box center [272, 108] width 233 height 5
click at [185, 93] on p "07/04/2025 - BAM VANCOUVER ISLAND H MILL BAY BC" at bounding box center [272, 92] width 233 height 5
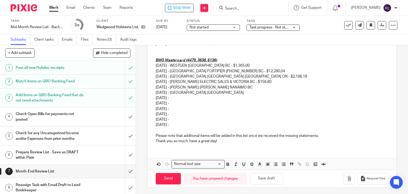
click at [182, 98] on p "07/07/2025 -" at bounding box center [272, 97] width 233 height 5
drag, startPoint x: 201, startPoint y: 110, endPoint x: 188, endPoint y: 104, distance: 13.4
click at [200, 110] on p "07/23/2025 -" at bounding box center [272, 108] width 233 height 5
click at [183, 102] on p "07/20/2025 -" at bounding box center [272, 103] width 233 height 5
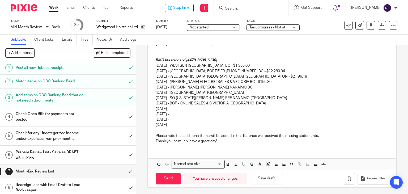
drag, startPoint x: 247, startPoint y: 135, endPoint x: 217, endPoint y: 125, distance: 31.4
click at [246, 135] on p "Please note that additional items will be added in this list once we received t…" at bounding box center [272, 135] width 233 height 5
click at [188, 108] on p "07/23/2025 -" at bounding box center [272, 108] width 233 height 5
click at [178, 116] on p "07/25/2025 -" at bounding box center [272, 114] width 233 height 5
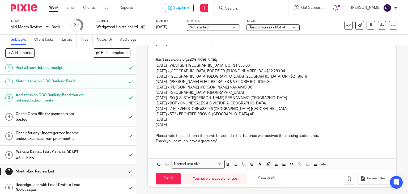
click at [199, 120] on p "07/25/2025 -" at bounding box center [272, 119] width 233 height 5
click at [186, 123] on p "07/26/2025 -" at bounding box center [272, 124] width 233 height 5
click at [260, 88] on p "07/03/2025 - RAMSAY LAMPMAN RHODES NANAIMO BC" at bounding box center [272, 87] width 233 height 5
click at [253, 93] on p "07/04/2025 - BAM VANCOUVER ISLAND H MILL BAY BC" at bounding box center [272, 92] width 233 height 5
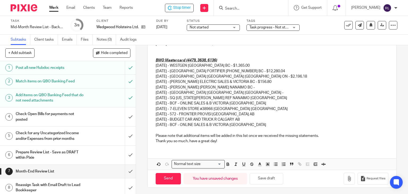
click at [251, 99] on p "07/07/2025 - SQ GEORGIA STRAIT REF NANAIMO BC" at bounding box center [272, 97] width 233 height 5
click at [250, 101] on p "07/20/2025 - BCF - ONLINE SALES & B VICTORIA BC" at bounding box center [272, 103] width 233 height 5
click at [249, 107] on p "07/23/2025 - 7-ELEVEN STORE #38966 CALGARY AB" at bounding box center [272, 108] width 233 height 5
click at [247, 115] on p "07/25/2025 - 572 - FRONTIER PROVISI CALGARY AB" at bounding box center [272, 114] width 233 height 5
click at [256, 121] on p "07/25/2025 - BUDGET CAR AND TRUCK R CALGARY AB" at bounding box center [272, 119] width 233 height 5
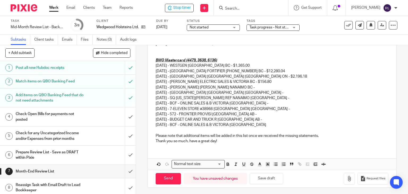
click at [250, 126] on p "07/26/2025 - BCF - ONLINE SALES & B VICTORIA BC" at bounding box center [272, 124] width 233 height 5
drag, startPoint x: 303, startPoint y: 117, endPoint x: 311, endPoint y: 112, distance: 10.0
click at [303, 117] on p "07/25/2025 - BUDGET CAR AND TRUCK R CALGARY AB -" at bounding box center [272, 119] width 233 height 5
drag, startPoint x: 269, startPoint y: 91, endPoint x: 255, endPoint y: 84, distance: 15.0
click at [268, 91] on p "07/04/2025 - BAM VANCOUVER ISLAND H MILL BAY BC -" at bounding box center [272, 92] width 233 height 5
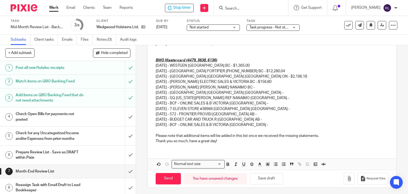
click at [254, 83] on p "[DATE] - [PERSON_NAME] ELECTRIC SALES & VICTORIA BC - $156.80" at bounding box center [272, 81] width 233 height 5
click at [257, 87] on p "07/03/2025 - RAMSAY LAMPMAN RHODES NANAIMO BC -" at bounding box center [272, 87] width 233 height 5
drag, startPoint x: 295, startPoint y: 90, endPoint x: 280, endPoint y: 91, distance: 14.9
click at [293, 91] on p "07/04/2025 - BAM VANCOUVER ISLAND H MILL BAY BC -" at bounding box center [272, 92] width 233 height 5
click at [249, 101] on p "07/20/2025 - BCF - ONLINE SALES & B VICTORIA BC -" at bounding box center [272, 103] width 233 height 5
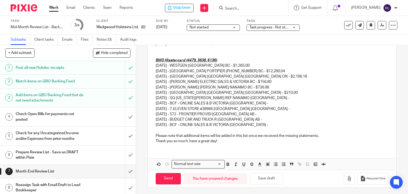
click at [250, 98] on p "07/07/2025 - SQ GEORGIA STRAIT REF NANAIMO BC -" at bounding box center [272, 97] width 233 height 5
click at [295, 110] on p "07/23/2025 - 7-ELEVEN STORE #38966 CALGARY AB -" at bounding box center [272, 108] width 233 height 5
click at [246, 102] on p "07/20/2025 - BCF - ONLINE SALES & B VICTORIA BC -" at bounding box center [272, 103] width 233 height 5
click at [251, 112] on p "07/25/2025 - 572 - FRONTIER PROVISI CALGARY AB -" at bounding box center [272, 114] width 233 height 5
click at [253, 110] on p "07/23/2025 - 7-ELEVEN STORE #38966 CALGARY AB -" at bounding box center [272, 108] width 233 height 5
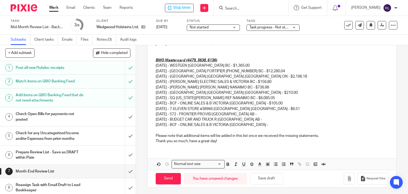
drag, startPoint x: 251, startPoint y: 119, endPoint x: 252, endPoint y: 115, distance: 4.3
click at [251, 119] on p "07/25/2025 - BUDGET CAR AND TRUCK R CALGARY AB -" at bounding box center [272, 119] width 233 height 5
click at [252, 114] on p "07/25/2025 - 572 - FRONTIER PROVISI CALGARY AB -" at bounding box center [272, 114] width 233 height 5
drag, startPoint x: 255, startPoint y: 124, endPoint x: 258, endPoint y: 118, distance: 6.5
click at [255, 124] on p "07/26/2025 - BCF - ONLINE SALES & B VICTORIA BC -" at bounding box center [272, 124] width 233 height 5
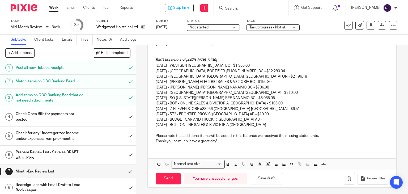
click at [258, 117] on p "07/25/2025 - BUDGET CAR AND TRUCK R CALGARY AB -" at bounding box center [272, 119] width 233 height 5
click at [394, 106] on div "7 Month-End Review List Manual email Secure the attachments in this message. Fi…" at bounding box center [272, 119] width 272 height 149
click at [266, 125] on p "07/26/2025 - BCF - ONLINE SALES & B VICTORIA BC -" at bounding box center [272, 124] width 233 height 5
click at [267, 181] on button "Save draft" at bounding box center [266, 178] width 33 height 11
click at [262, 177] on button "Save draft" at bounding box center [266, 178] width 33 height 11
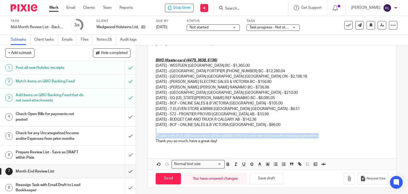
drag, startPoint x: 322, startPoint y: 136, endPoint x: 200, endPoint y: 132, distance: 121.5
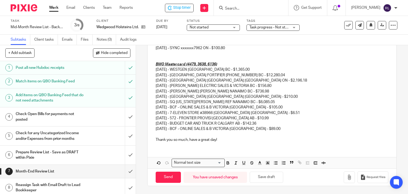
scroll to position [393, 0]
click at [261, 175] on button "Save draft" at bounding box center [266, 177] width 33 height 11
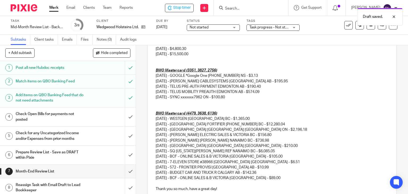
scroll to position [367, 0]
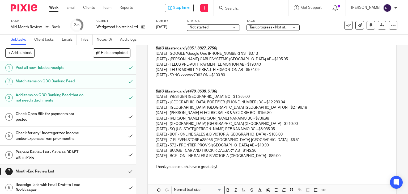
click at [269, 152] on p "07/25/2025 - BUDGET CAR AND TRUCK R CALGARY AB - $142.36" at bounding box center [272, 150] width 233 height 5
drag, startPoint x: 269, startPoint y: 150, endPoint x: 152, endPoint y: 151, distance: 117.0
click at [156, 154] on p "[DATE] - BCF - ONLINE SALES & B VICTORIA [GEOGRAPHIC_DATA] - $89.00" at bounding box center [272, 155] width 233 height 5
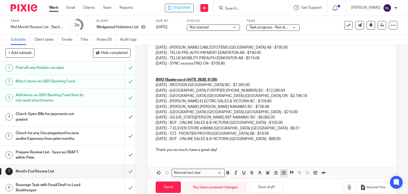
scroll to position [388, 0]
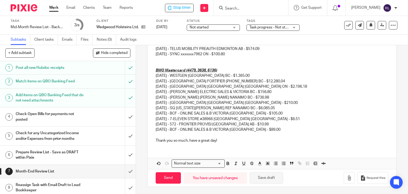
click at [268, 177] on button "Save draft" at bounding box center [266, 177] width 33 height 11
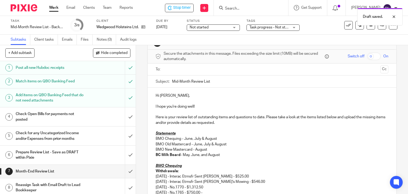
scroll to position [0, 0]
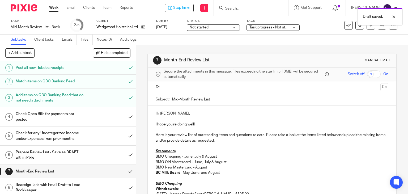
click at [224, 101] on input "Mid-Month Review List" at bounding box center [280, 99] width 217 height 12
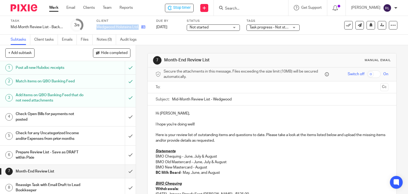
drag, startPoint x: 95, startPoint y: 26, endPoint x: 139, endPoint y: 29, distance: 44.8
click at [139, 29] on div "Task Mid-Month Review List - Backup Bkpr - September Save Mid-Month Review List…" at bounding box center [172, 25] width 322 height 13
copy div "Wedgwood Holsteins Ltd."
drag, startPoint x: 212, startPoint y: 99, endPoint x: 239, endPoint y: 100, distance: 27.4
click at [239, 100] on input "Mid-Month Review List - Wedgwood" at bounding box center [280, 99] width 217 height 12
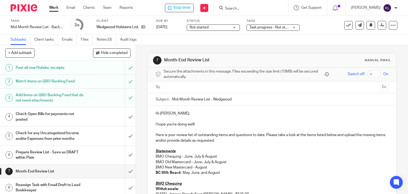
paste input "Holsteins Ltd."
click at [212, 100] on input "Mid-Month Review List - Wedgwood Holsteins Ltd." at bounding box center [280, 99] width 217 height 12
type input "Mid-Month Review List - Wedgwood Holsteins Ltd."
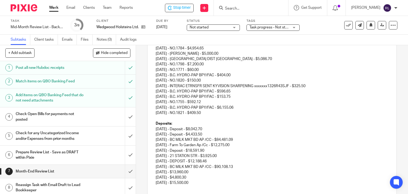
scroll to position [239, 0]
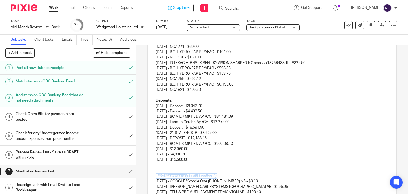
drag, startPoint x: 154, startPoint y: 177, endPoint x: 220, endPoint y: 174, distance: 66.2
click at [220, 174] on p "BMO Mastercard (3351, 3827, 2756)" at bounding box center [272, 175] width 233 height 5
copy u "BMO Mastercard (3351, 3827, 2756)"
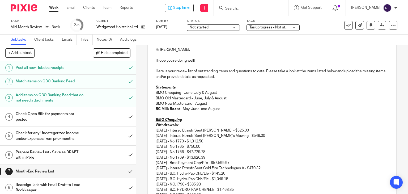
scroll to position [27, 0]
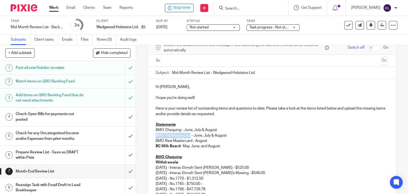
drag, startPoint x: 153, startPoint y: 135, endPoint x: 188, endPoint y: 135, distance: 35.1
drag, startPoint x: 217, startPoint y: 135, endPoint x: 154, endPoint y: 136, distance: 62.7
click at [156, 136] on p "BMO Mastercard (3351, 3827, 2756) - June, July & August" at bounding box center [272, 135] width 233 height 5
drag, startPoint x: 215, startPoint y: 135, endPoint x: 152, endPoint y: 137, distance: 63.0
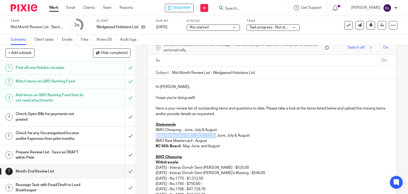
click at [224, 137] on p "BMO Mastercard (3351, 3827, 2756 - June, July & August" at bounding box center [272, 135] width 233 height 5
click at [183, 136] on p "BMO Mastercard (3351, 3827, 2756 - June, July & August" at bounding box center [272, 135] width 233 height 5
click at [184, 135] on p "BMO Mastercard (3351, 3827, 2756 - June, July & August" at bounding box center [272, 135] width 233 height 5
click at [210, 138] on p "BMO New Mastercard - August" at bounding box center [272, 140] width 233 height 5
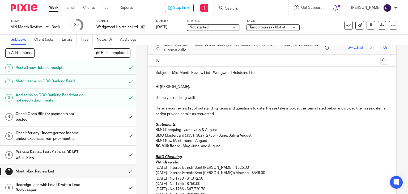
click at [194, 142] on p "BMO New Mastercard - August" at bounding box center [272, 140] width 233 height 5
drag, startPoint x: 163, startPoint y: 140, endPoint x: 190, endPoint y: 142, distance: 27.7
click at [190, 142] on p "BMO New Mastercard - August" at bounding box center [272, 140] width 233 height 5
copy p "New Mastercard"
drag, startPoint x: 164, startPoint y: 135, endPoint x: 214, endPoint y: 134, distance: 50.2
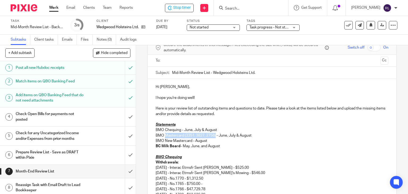
click at [214, 134] on p "BMO Mastercard (3351, 3827, 2756) - June, July & August" at bounding box center [272, 135] width 233 height 5
click at [167, 136] on p "BMO New Mastercard - June, July & August" at bounding box center [272, 135] width 233 height 5
click at [186, 136] on p "BMO Mastercard (3351, 3827, 2756) - June, July & August" at bounding box center [272, 135] width 233 height 5
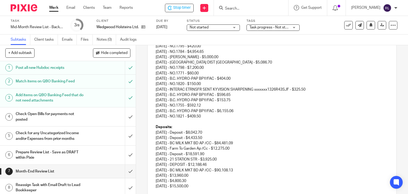
scroll to position [292, 0]
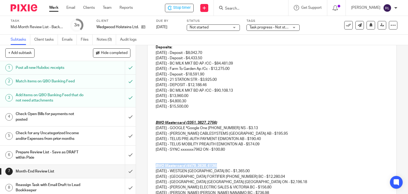
drag, startPoint x: 154, startPoint y: 165, endPoint x: 217, endPoint y: 164, distance: 63.0
click at [217, 164] on p "BMO Mastercard (4479, 3638, 6136)" at bounding box center [272, 165] width 233 height 5
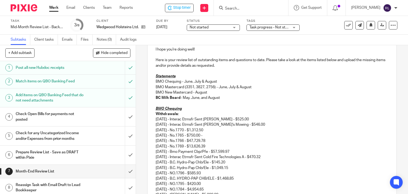
scroll to position [53, 0]
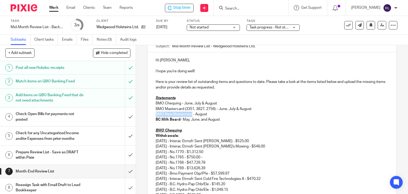
drag, startPoint x: 155, startPoint y: 115, endPoint x: 189, endPoint y: 114, distance: 34.6
click at [189, 114] on p "BMO New Mastercard - August" at bounding box center [272, 114] width 233 height 5
drag, startPoint x: 155, startPoint y: 114, endPoint x: 216, endPoint y: 114, distance: 61.1
click at [216, 114] on u "BMO Mastercard (4479, 3638, 6136)" at bounding box center [186, 114] width 61 height 4
click at [233, 115] on p "BMO Mastercard (4479, 3638, 6136) - August" at bounding box center [272, 114] width 233 height 5
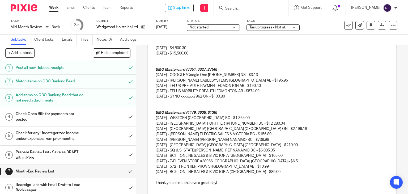
scroll to position [388, 0]
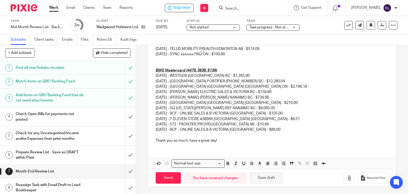
click at [259, 177] on button "Save draft" at bounding box center [266, 177] width 33 height 11
click at [264, 177] on button "Save draft" at bounding box center [266, 177] width 33 height 11
click at [261, 176] on button "Save draft" at bounding box center [266, 177] width 33 height 11
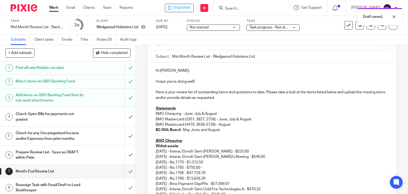
scroll to position [0, 0]
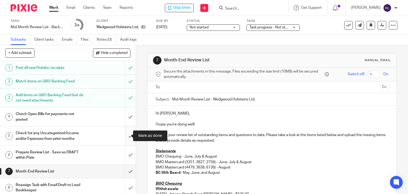
click at [124, 135] on input "submit" at bounding box center [68, 136] width 136 height 19
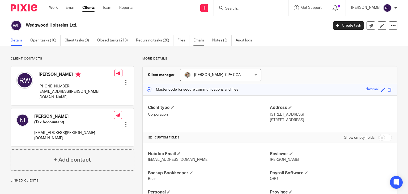
click at [200, 39] on link "Emails" at bounding box center [201, 40] width 15 height 10
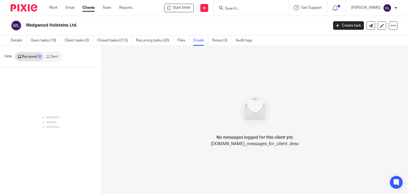
click at [52, 53] on link "Sent" at bounding box center [53, 56] width 19 height 9
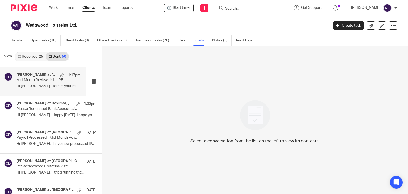
click at [33, 84] on p "Hi Ridley, Here is your mid-month review..." at bounding box center [48, 86] width 64 height 5
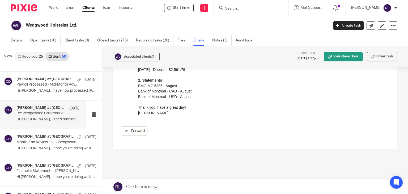
scroll to position [80, 0]
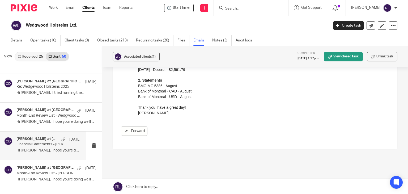
click at [32, 150] on p "Hi Ridley, I hope you're doing well, and..." at bounding box center [48, 150] width 64 height 5
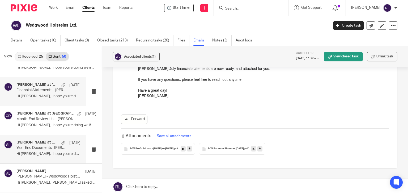
scroll to position [159, 0]
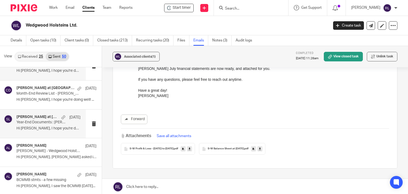
click at [43, 127] on p "Hi Nataliya, I hope you're doing well, and..." at bounding box center [48, 128] width 64 height 5
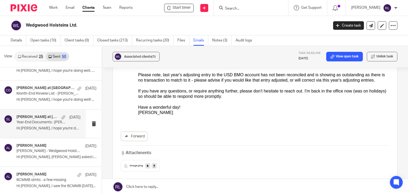
scroll to position [106, 0]
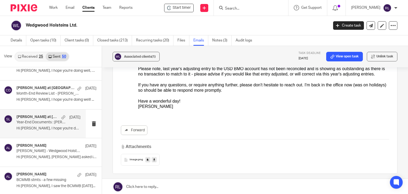
click at [137, 154] on div "image .png" at bounding box center [140, 160] width 39 height 12
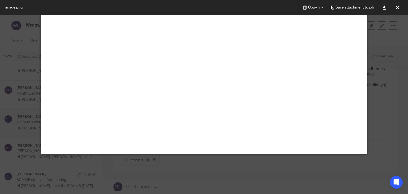
scroll to position [46, 0]
click at [397, 7] on icon at bounding box center [398, 8] width 4 height 4
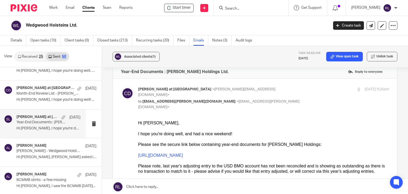
scroll to position [0, 0]
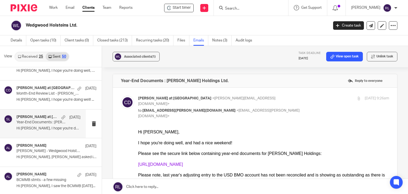
click at [183, 165] on link "https://ln5.sync.com/dl/ac40f9450#dbpkwcap-k9wrt39d-zf9r9urk-ijf2py6y" at bounding box center [160, 164] width 45 height 5
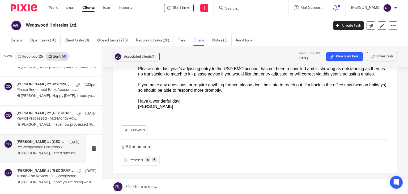
scroll to position [53, 0]
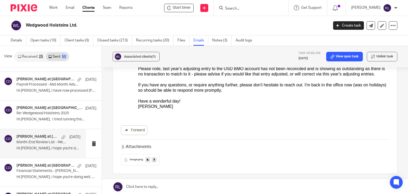
click at [37, 148] on p "Hi Ridley, I hope you're doing well! ..." at bounding box center [48, 148] width 64 height 5
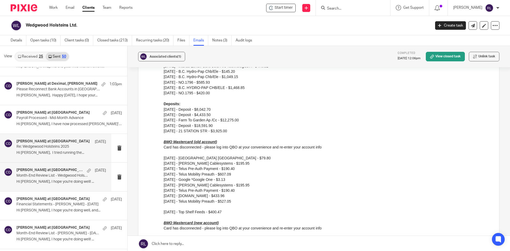
scroll to position [0, 0]
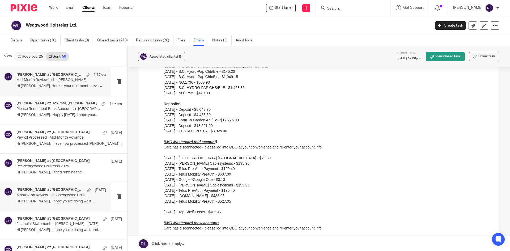
click at [66, 79] on p "Mid-Month Review List - Stanhope-Wedgwood" at bounding box center [52, 80] width 72 height 5
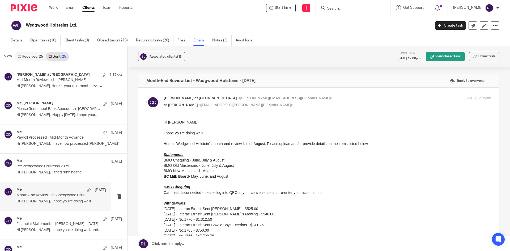
scroll to position [80, 0]
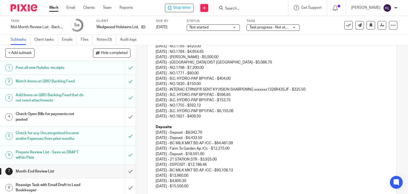
scroll to position [159, 0]
